Goal: Use online tool/utility: Utilize a website feature to perform a specific function

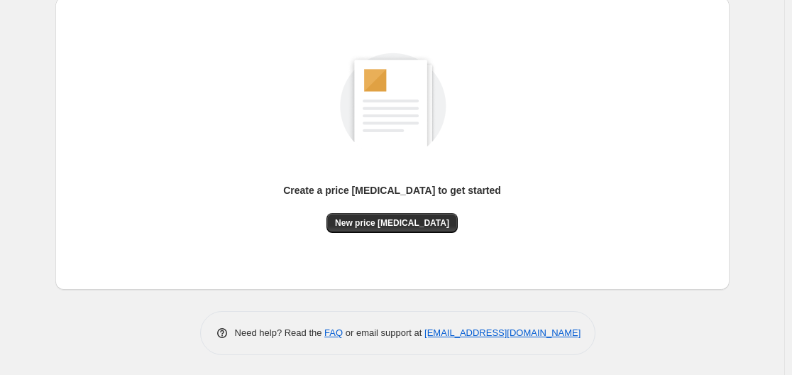
scroll to position [157, 0]
click at [371, 221] on span "New price [MEDICAL_DATA]" at bounding box center [392, 222] width 114 height 11
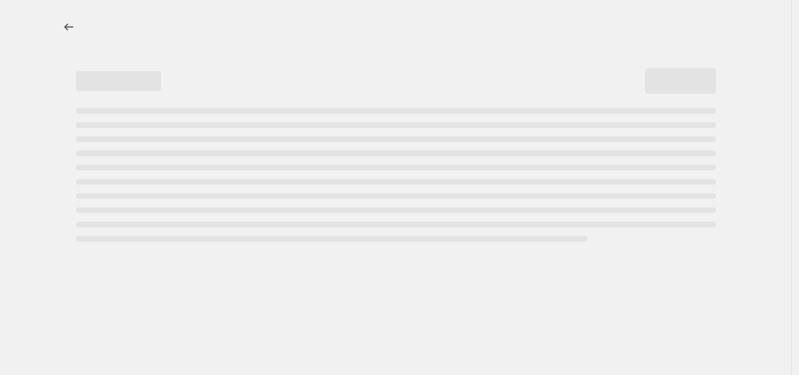
select select "percentage"
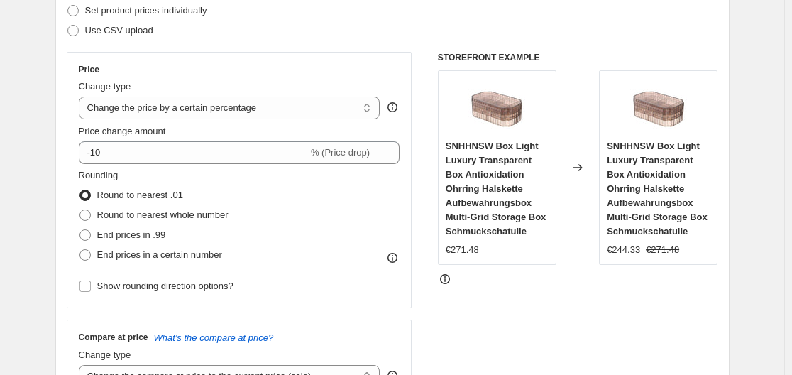
scroll to position [213, 0]
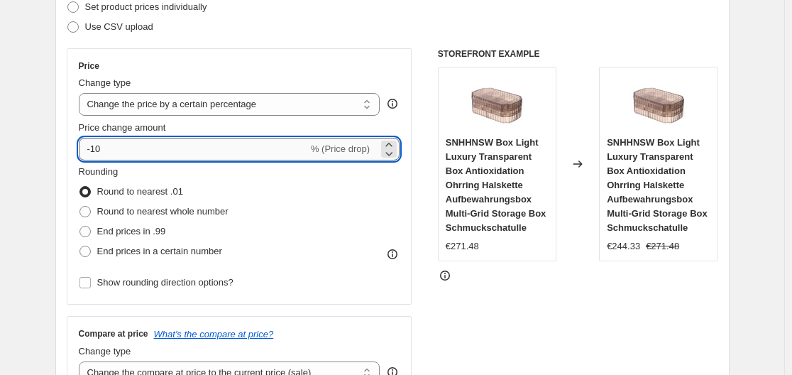
click at [221, 146] on input "-10" at bounding box center [193, 149] width 229 height 23
type input "-1"
type input "-35"
click at [75, 80] on div "Price Change type Change the price to a certain amount Change the price by a ce…" at bounding box center [240, 176] width 346 height 256
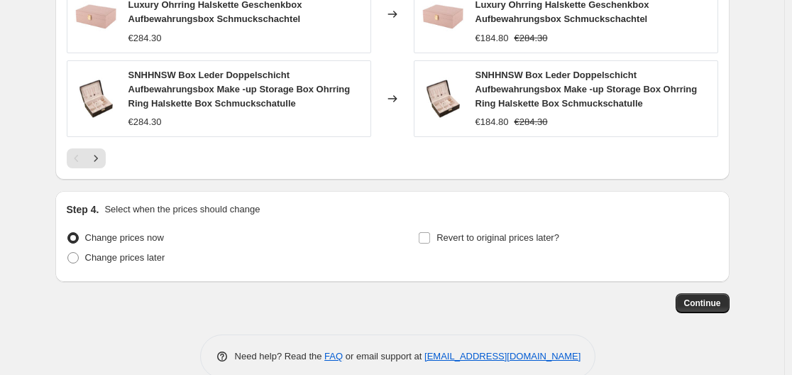
scroll to position [1139, 0]
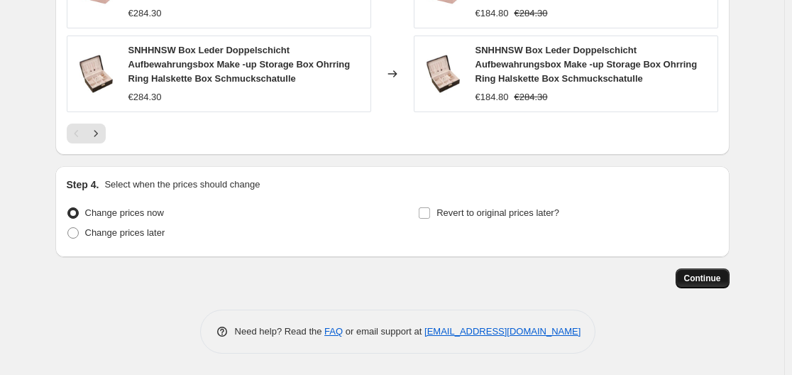
click at [701, 282] on span "Continue" at bounding box center [702, 278] width 37 height 11
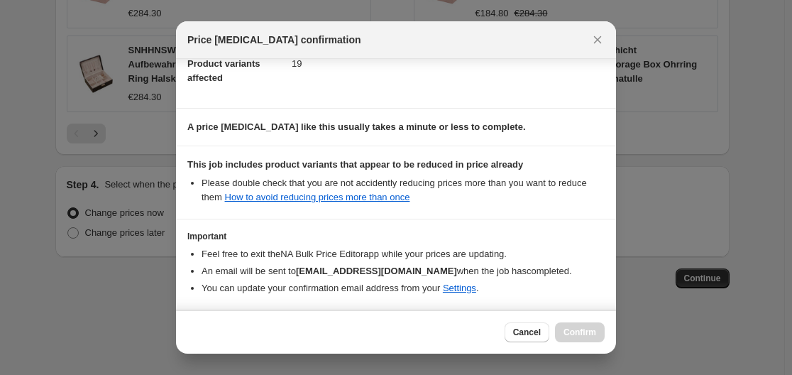
scroll to position [223, 0]
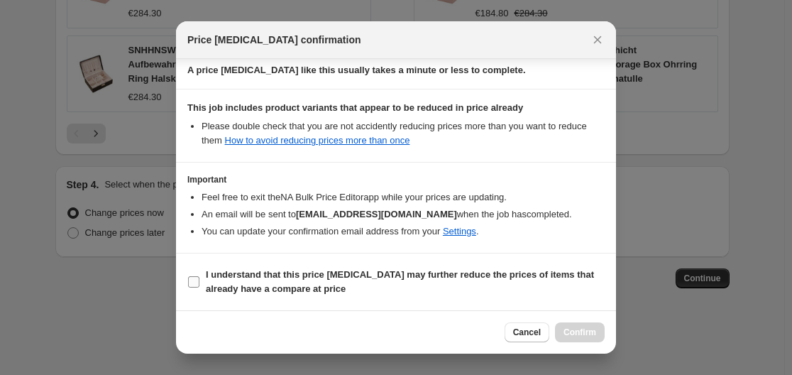
click at [202, 290] on label "I understand that this price [MEDICAL_DATA] may further reduce the prices of it…" at bounding box center [395, 282] width 417 height 34
click at [199, 287] on input "I understand that this price [MEDICAL_DATA] may further reduce the prices of it…" at bounding box center [193, 281] width 11 height 11
checkbox input "true"
click at [590, 329] on span "Confirm" at bounding box center [580, 332] width 33 height 11
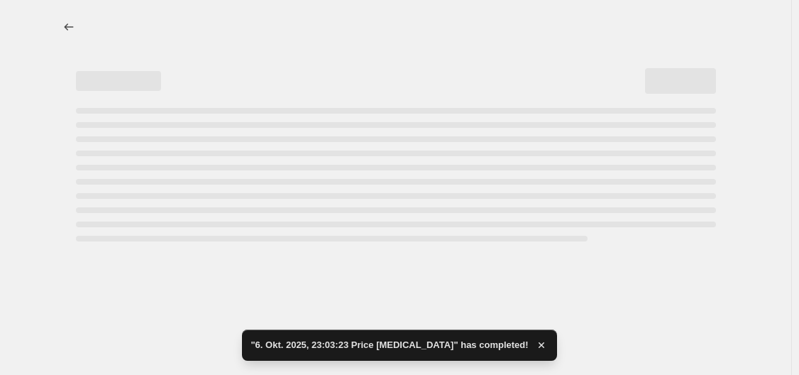
select select "percentage"
